Goal: Check status: Check status

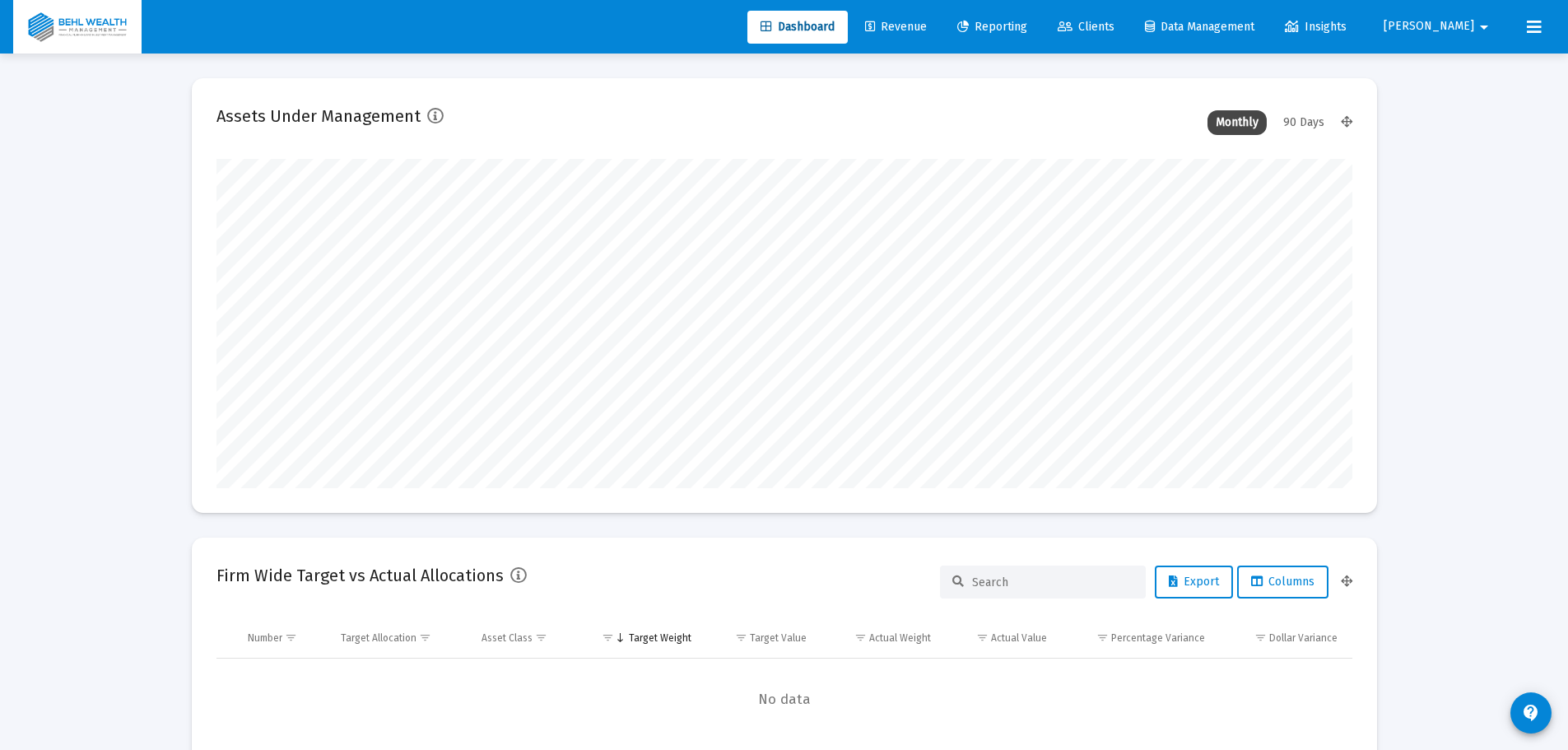
scroll to position [329, 612]
type input "[DATE]"
type input "[PERSON_NAME][EMAIL_ADDRESS][DOMAIN_NAME]"
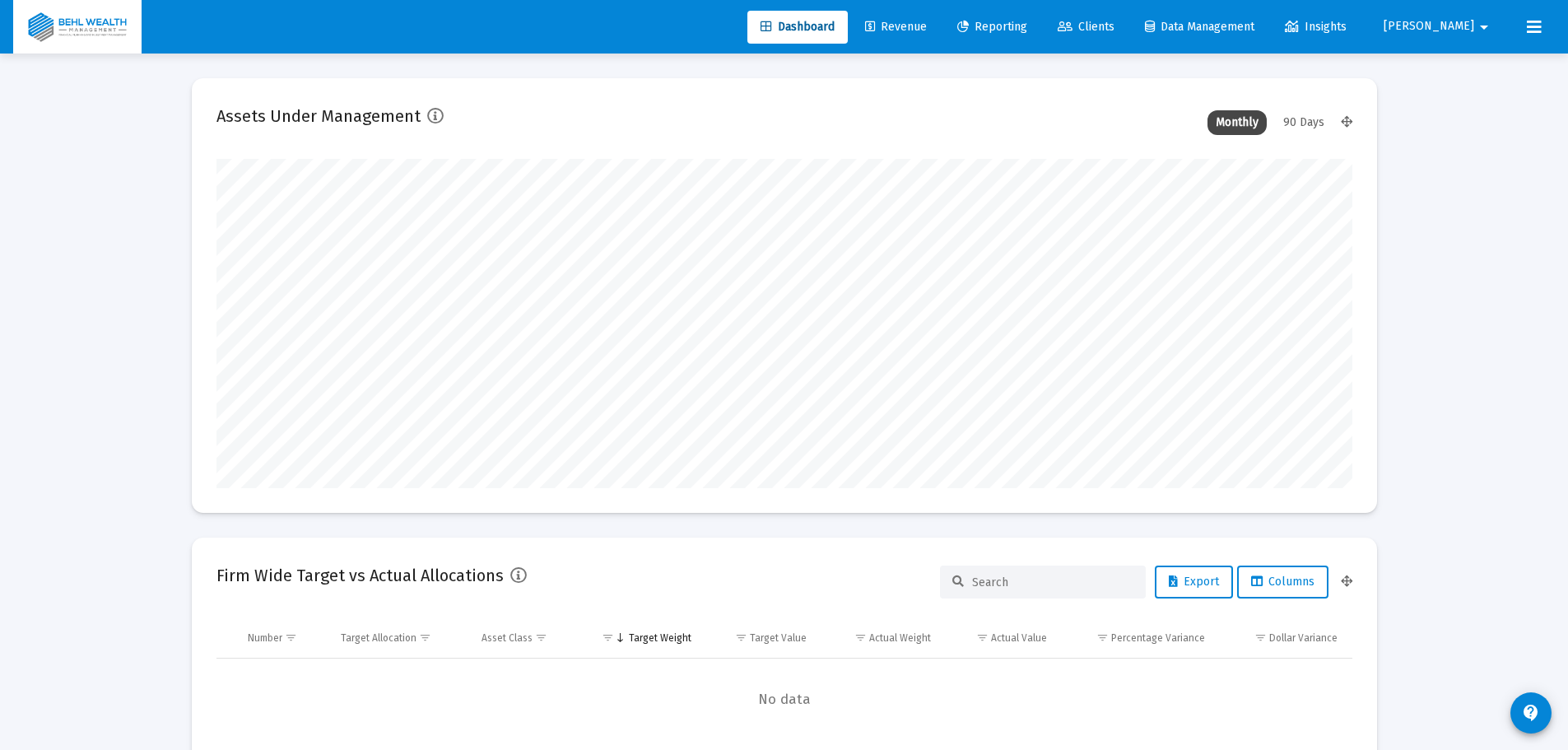
click at [1015, 18] on link "Reporting" at bounding box center [992, 27] width 96 height 33
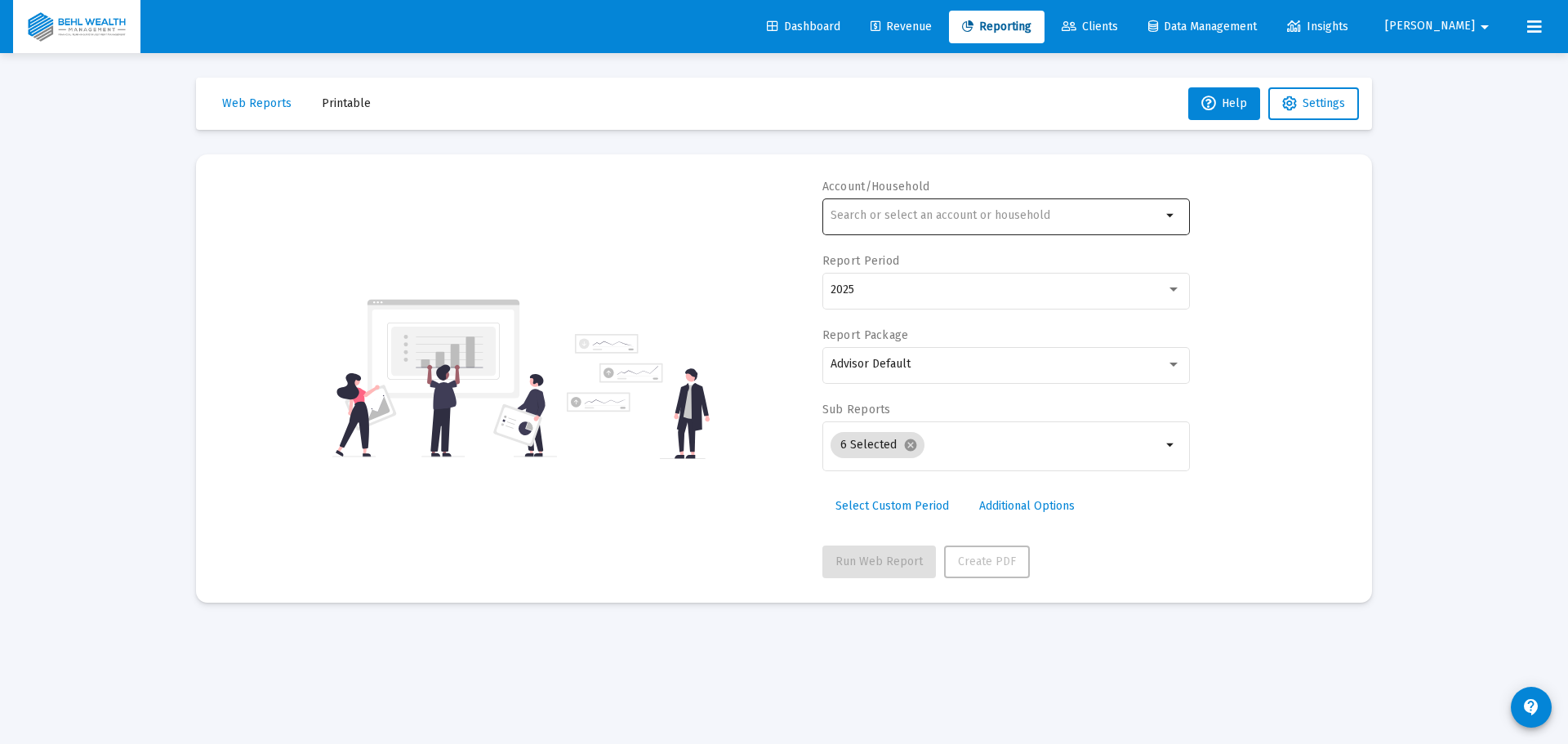
click at [949, 219] on input "text" at bounding box center [995, 215] width 330 height 13
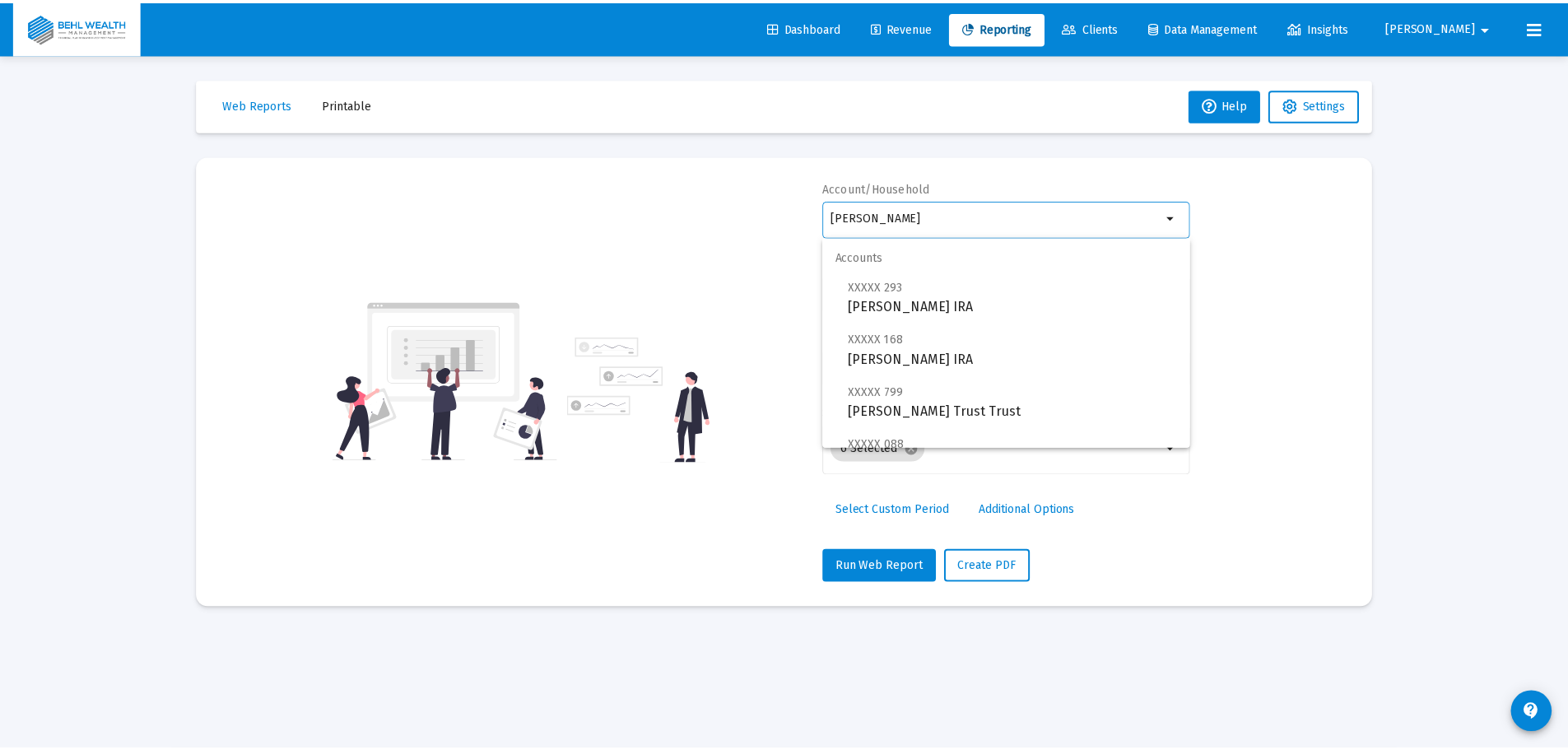
scroll to position [632, 0]
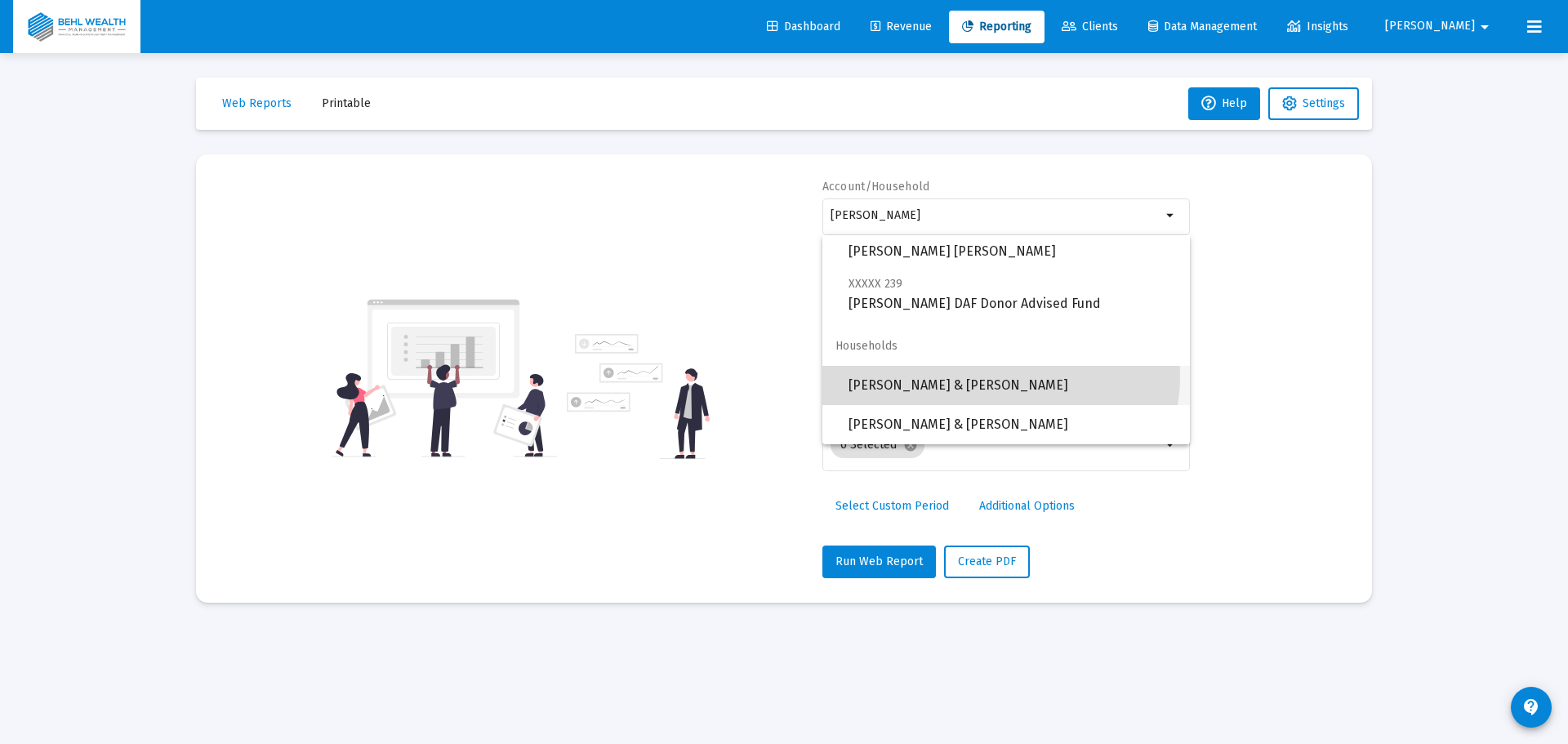
click at [995, 375] on span "[PERSON_NAME] & [PERSON_NAME]" at bounding box center [1012, 386] width 329 height 39
type input "[PERSON_NAME] & [PERSON_NAME]"
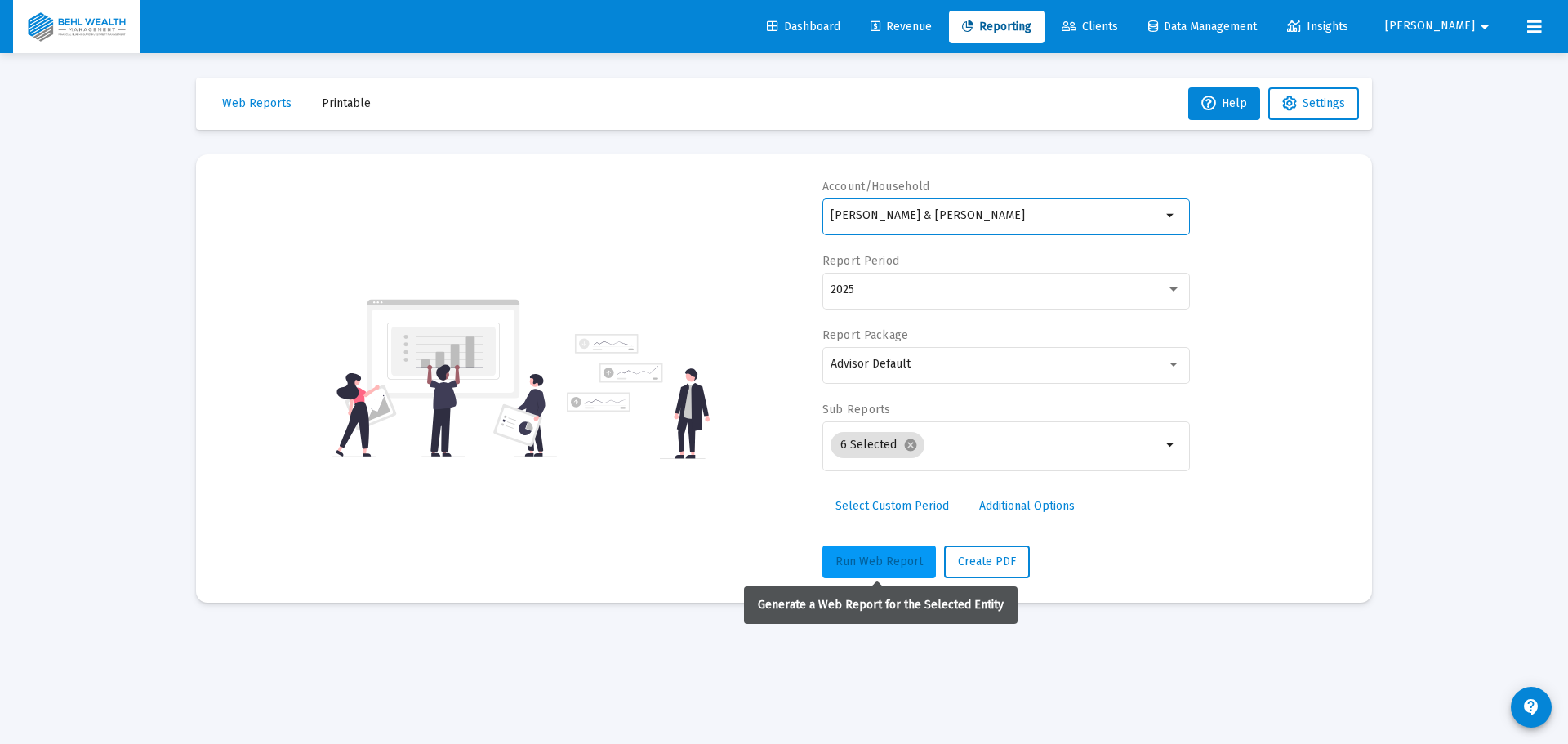
click at [878, 569] on button "Run Web Report" at bounding box center [878, 561] width 114 height 32
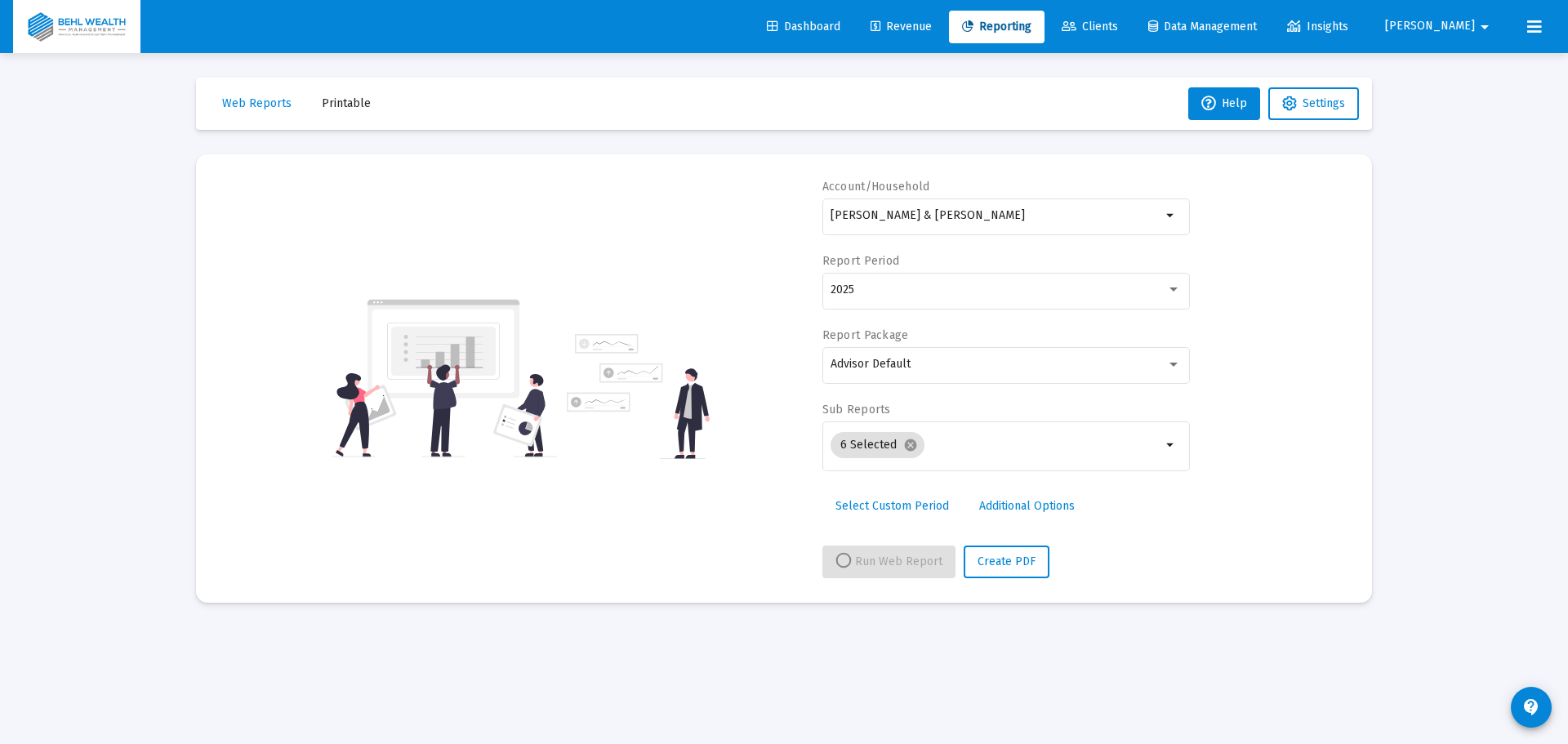
select select "View all"
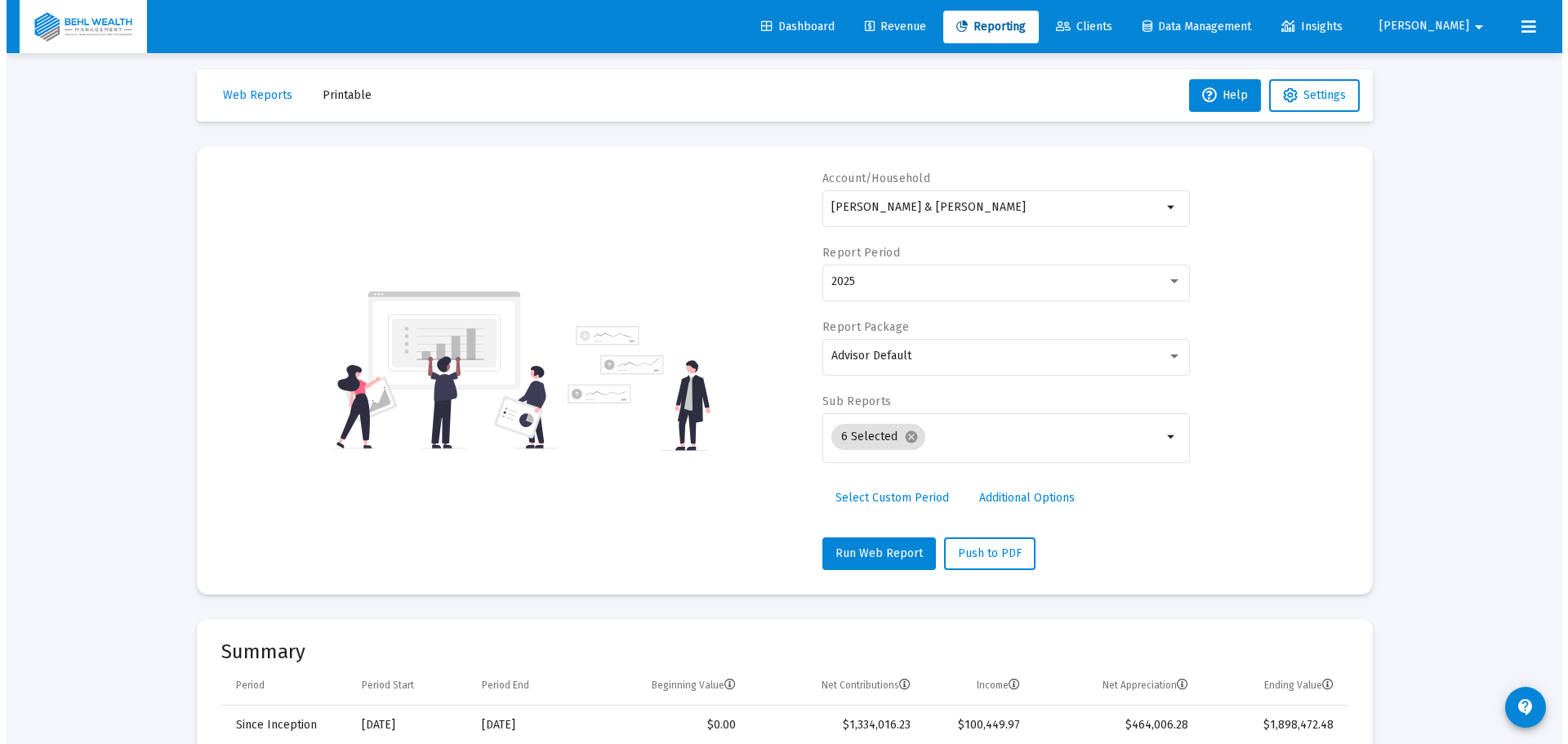
scroll to position [0, 0]
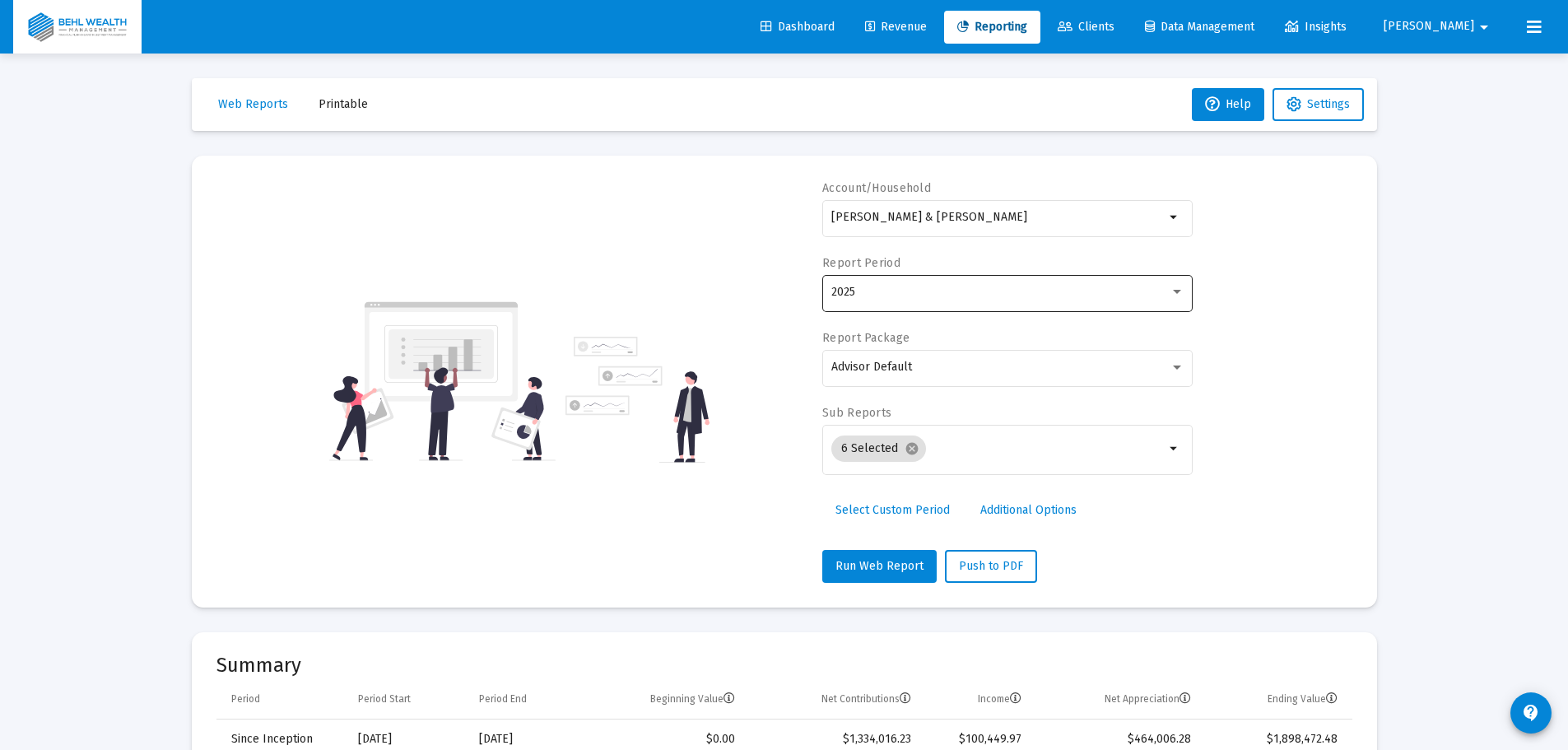
click at [1014, 292] on div "2025" at bounding box center [999, 292] width 338 height 13
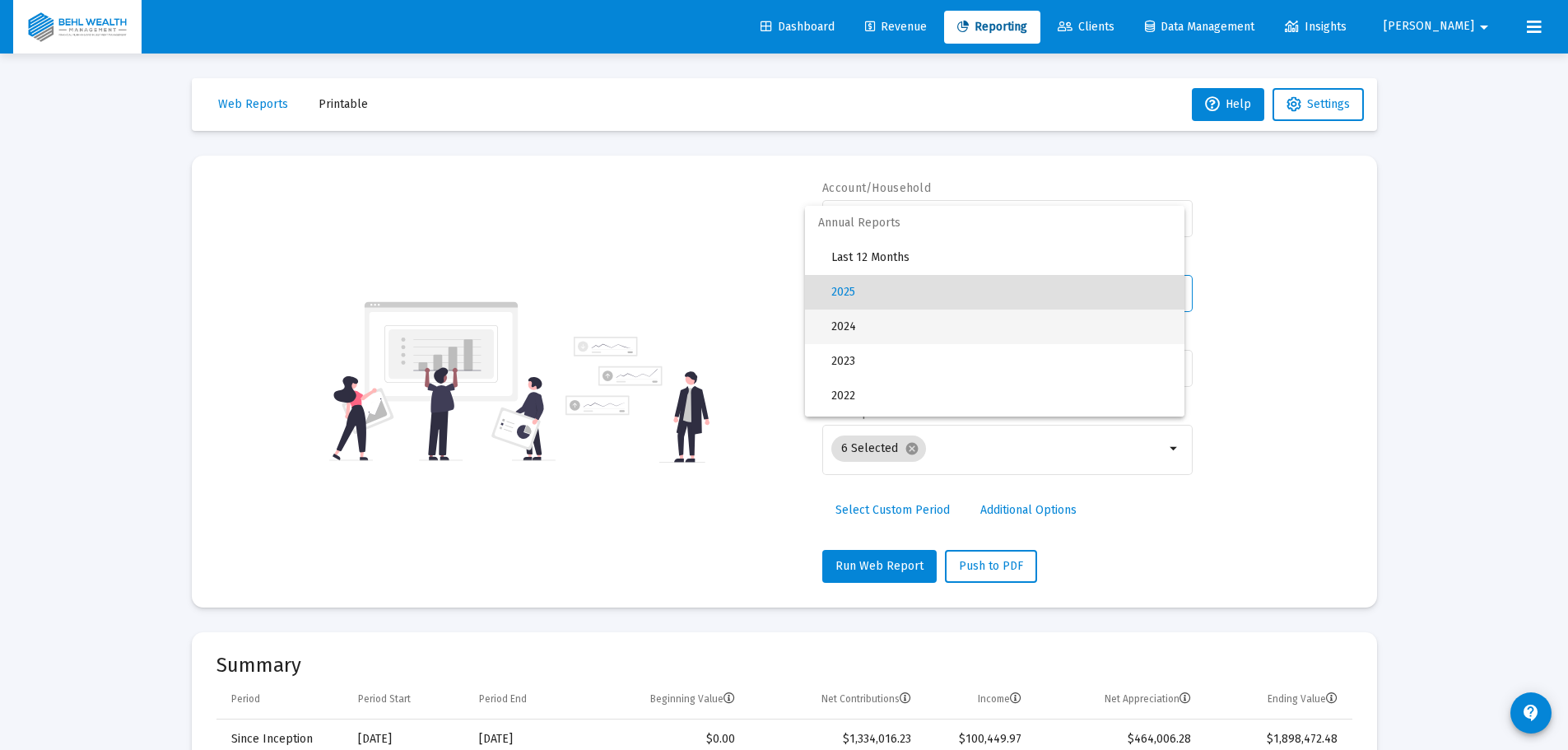
click at [951, 324] on span "2024" at bounding box center [1000, 327] width 340 height 34
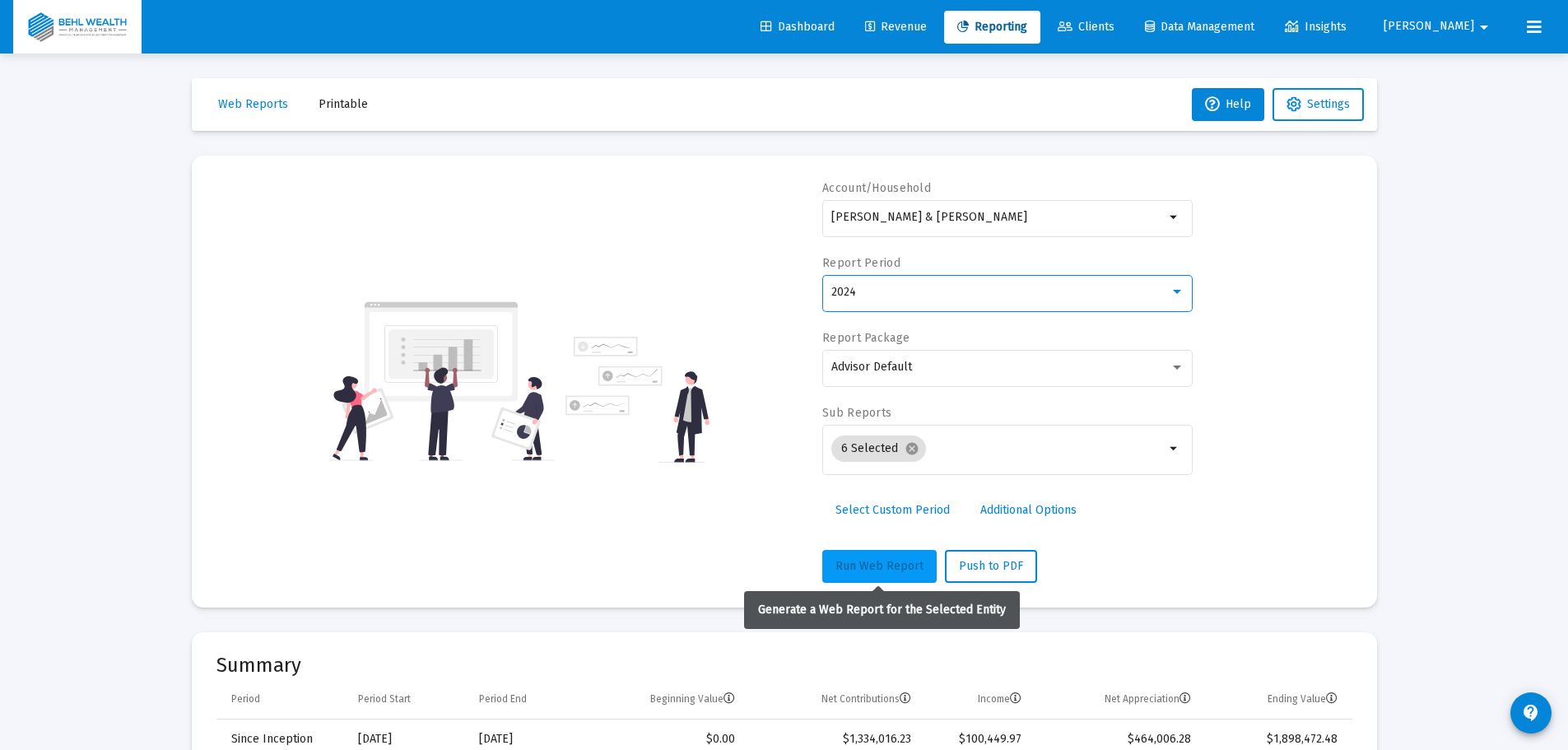
click at [877, 571] on span "Run Web Report" at bounding box center [879, 566] width 88 height 14
